Goal: Navigation & Orientation: Find specific page/section

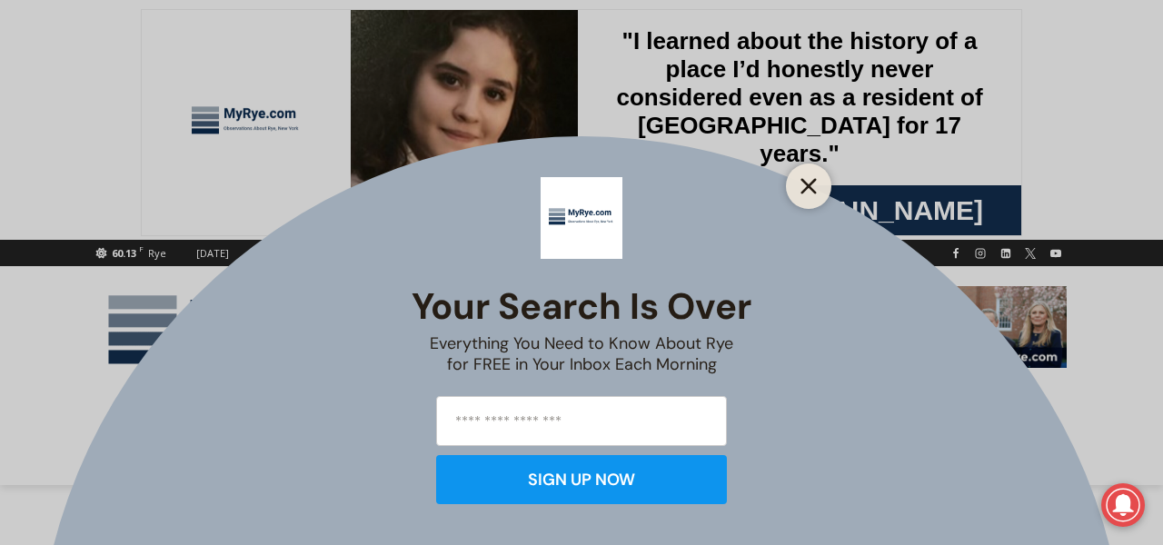
click at [804, 184] on icon "Close" at bounding box center [808, 186] width 16 height 16
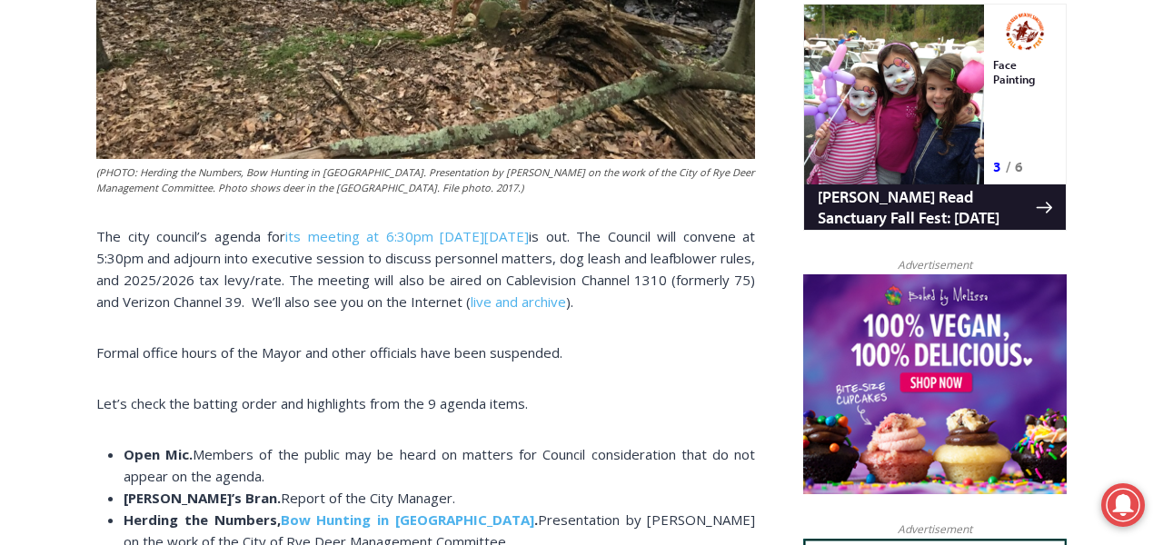
scroll to position [1092, 0]
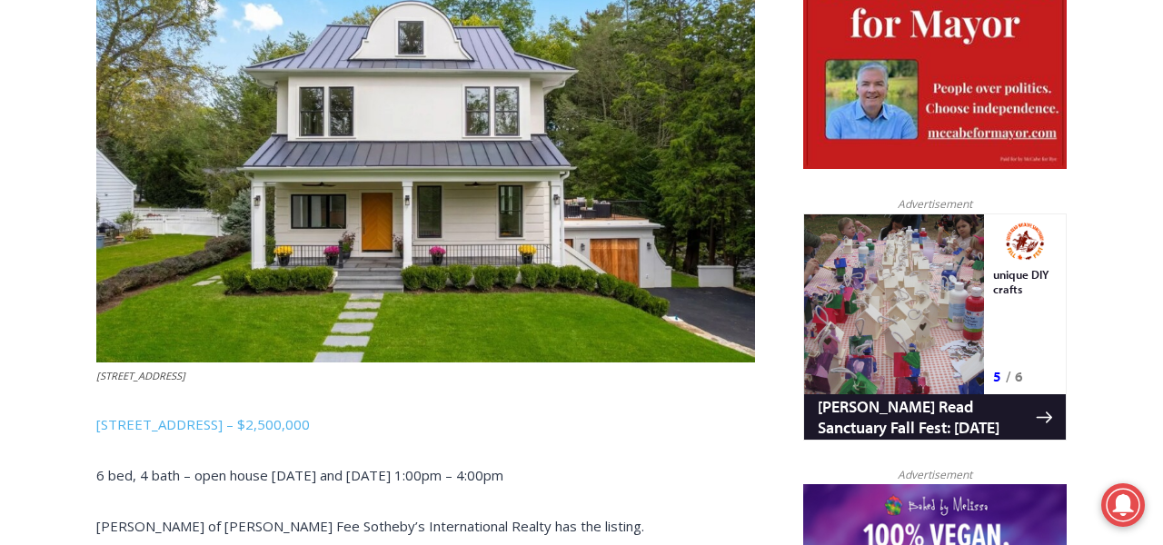
scroll to position [966, 0]
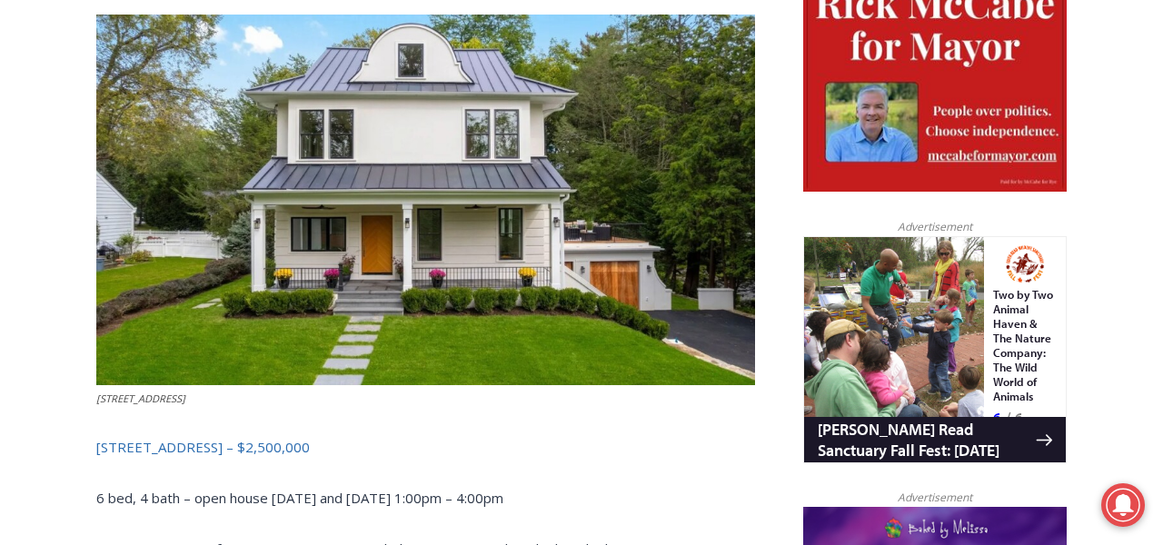
click at [276, 442] on link "3 Overdale Road, Rye – $2,500,000" at bounding box center [203, 447] width 214 height 18
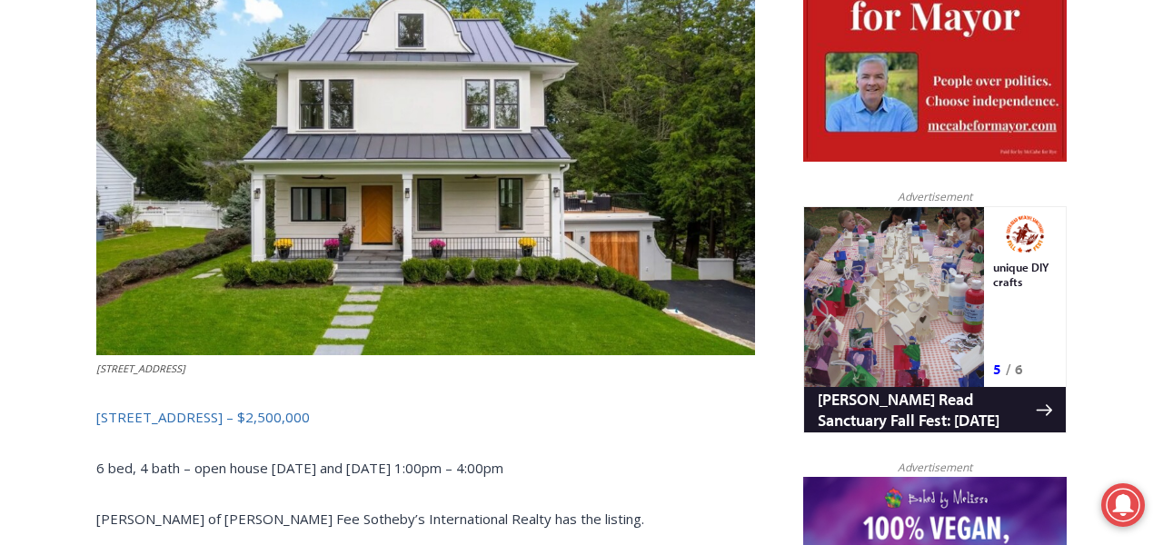
scroll to position [1089, 0]
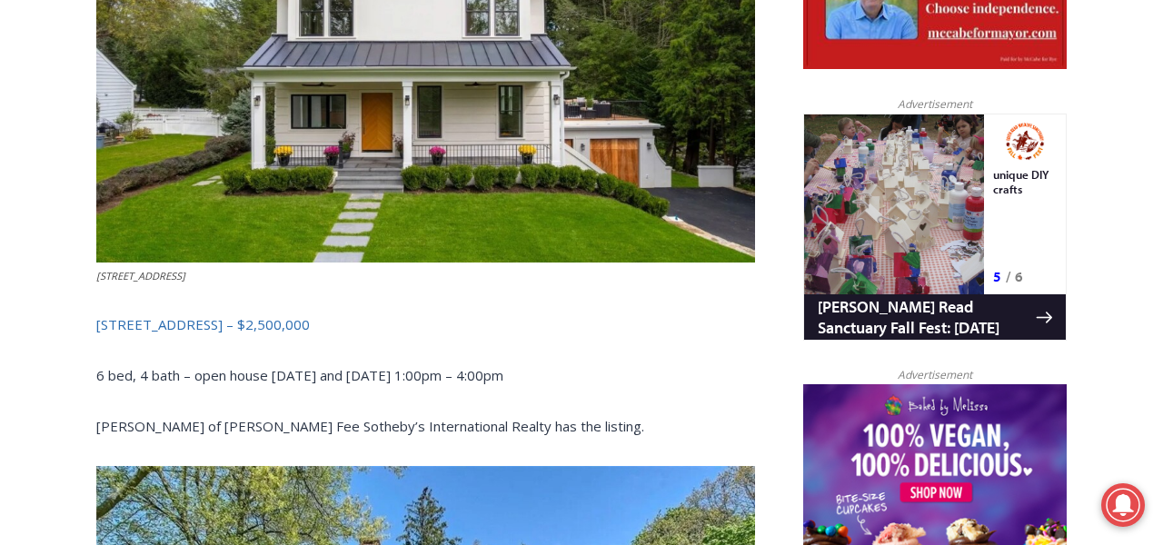
click at [273, 323] on link "3 Overdale Road, Rye – $2,500,000" at bounding box center [203, 324] width 214 height 18
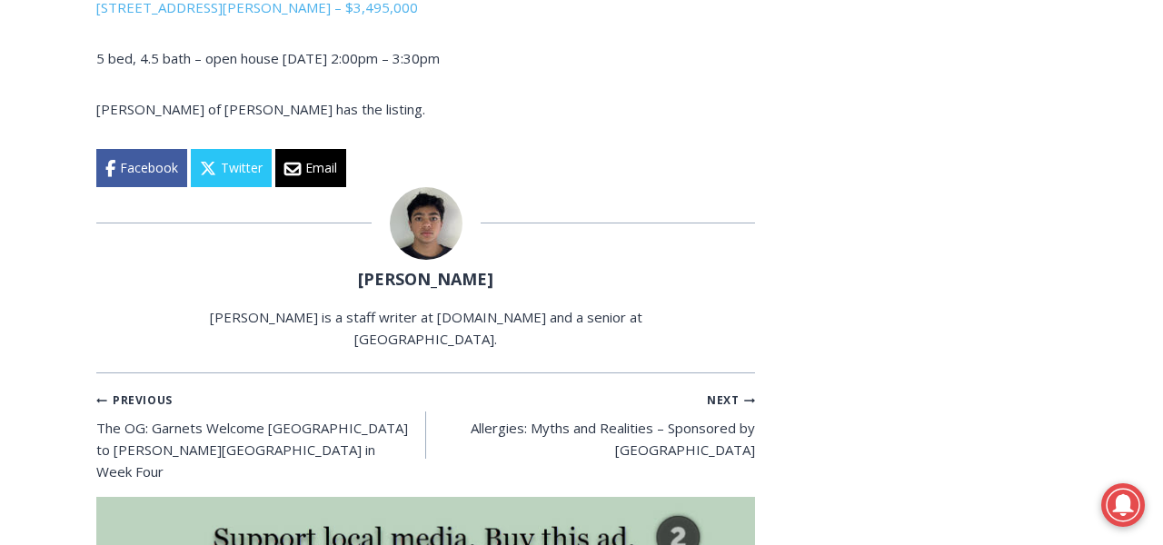
scroll to position [5368, 0]
